Goal: Browse casually: Explore the website without a specific task or goal

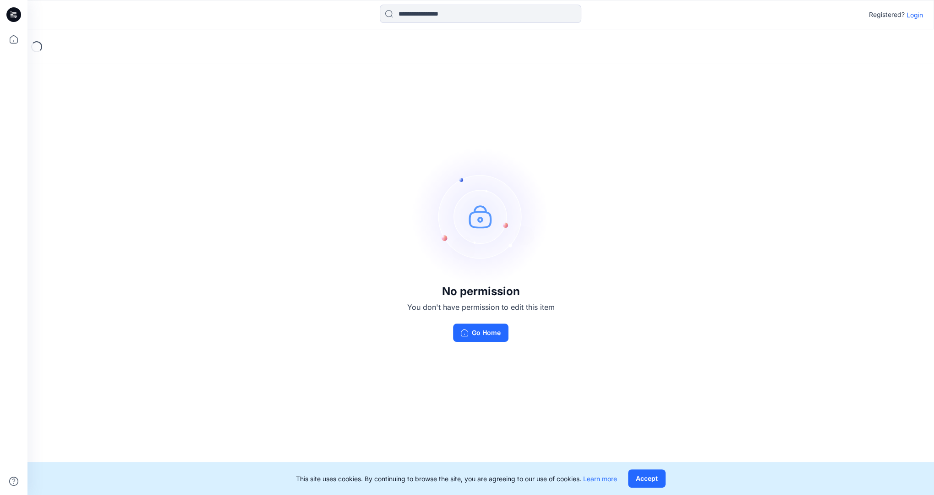
click at [912, 16] on p "Login" at bounding box center [914, 15] width 16 height 10
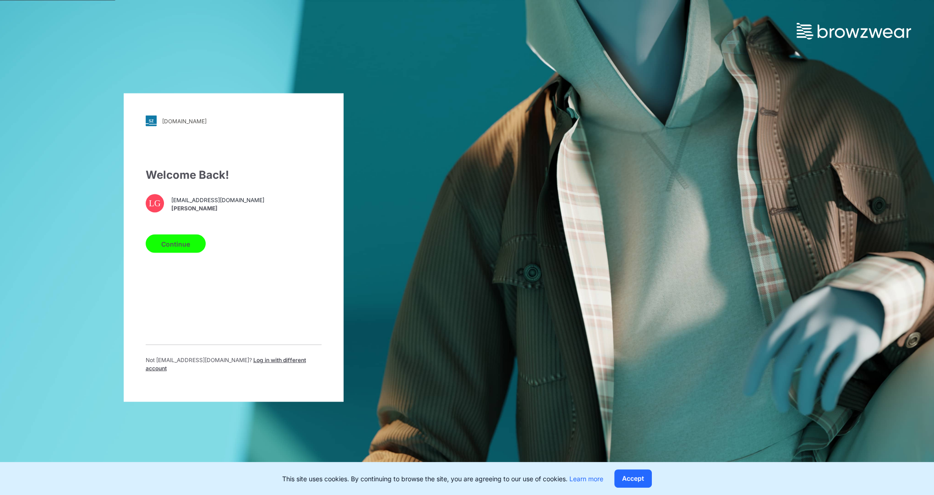
click at [164, 246] on button "Continue" at bounding box center [176, 243] width 60 height 18
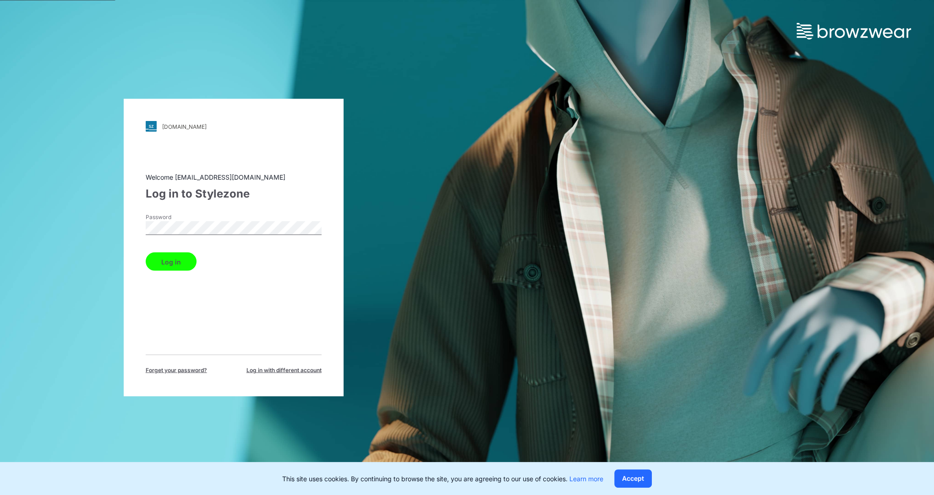
click at [178, 265] on button "Log in" at bounding box center [171, 261] width 51 height 18
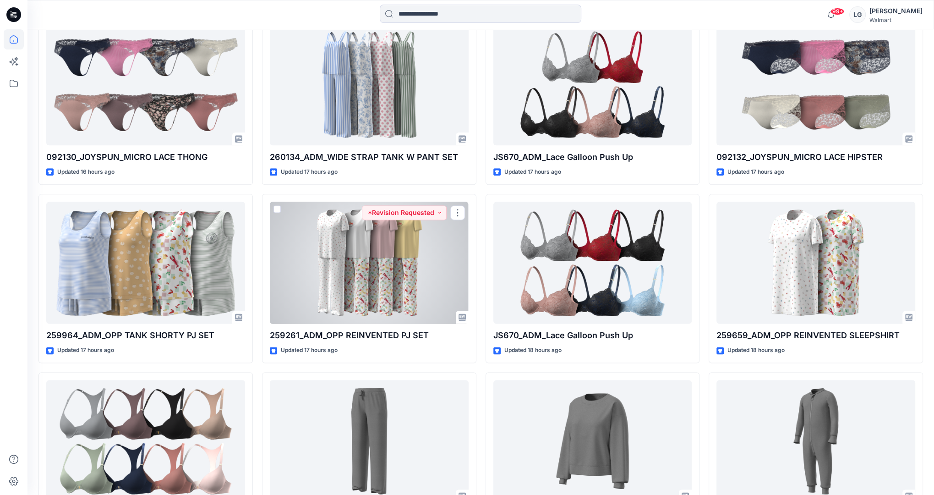
scroll to position [1213, 0]
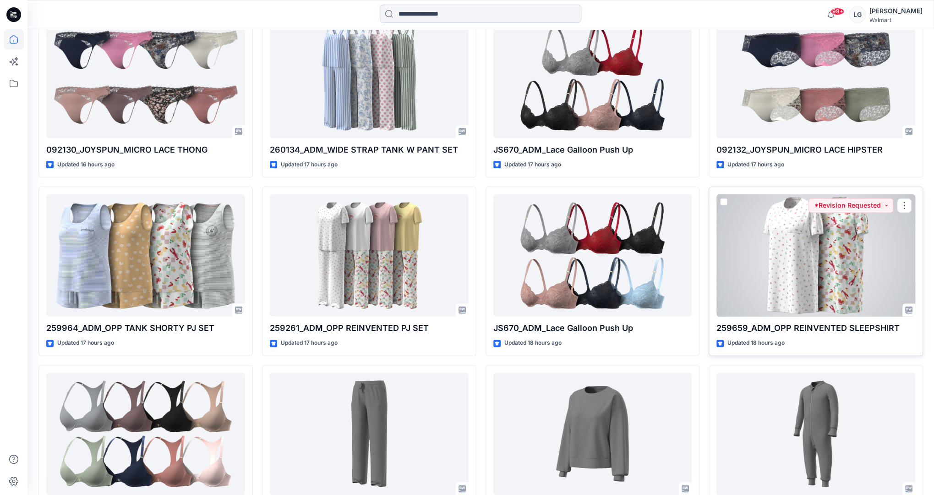
click at [822, 231] on div at bounding box center [815, 255] width 199 height 122
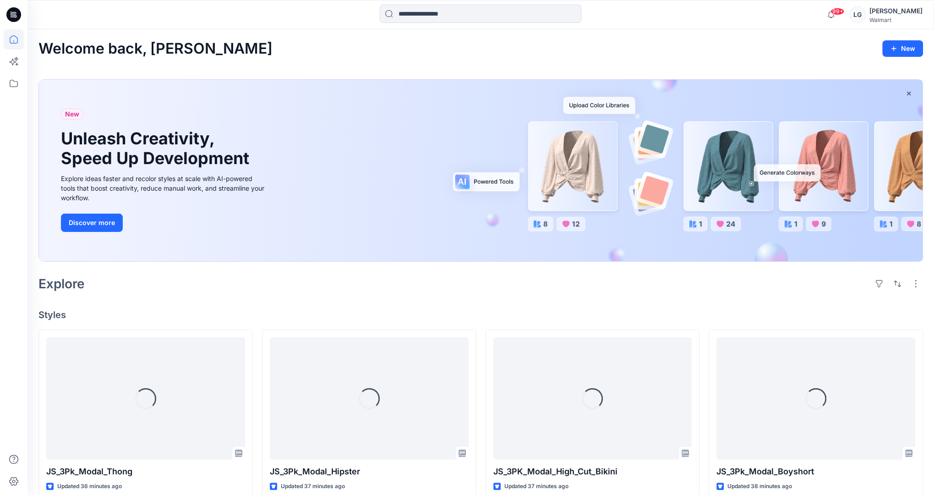
scroll to position [1213, 0]
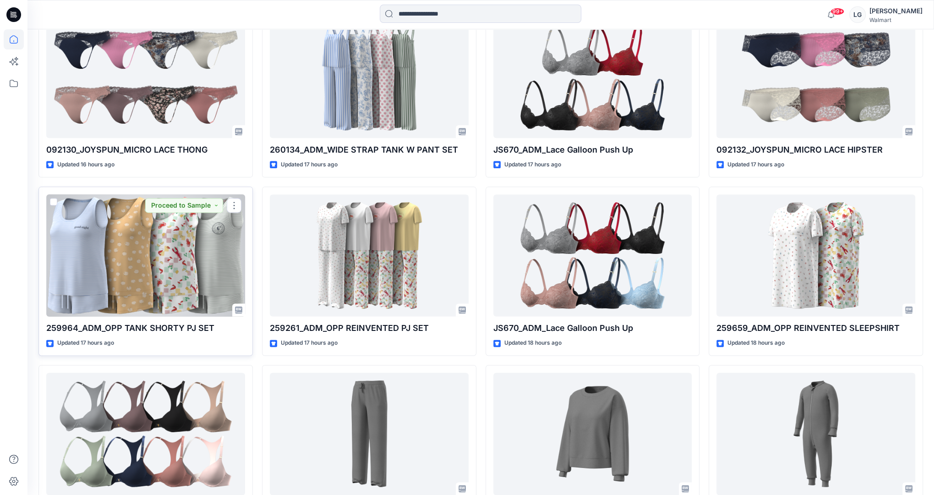
click at [169, 251] on div at bounding box center [145, 255] width 199 height 122
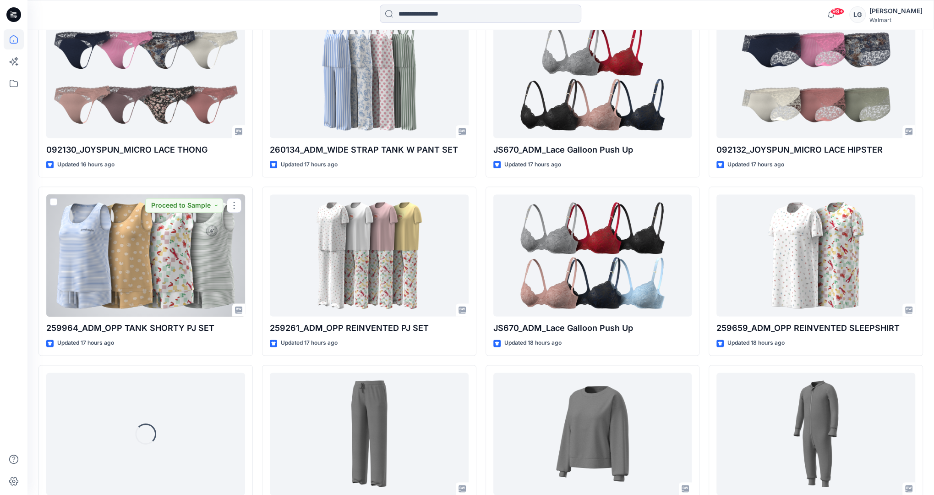
scroll to position [1194, 0]
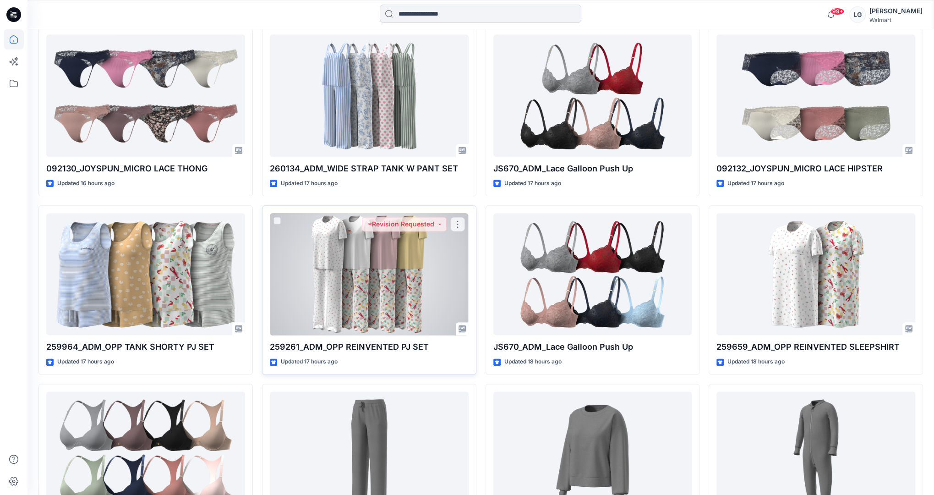
click at [385, 291] on div at bounding box center [369, 274] width 199 height 122
